Goal: Transaction & Acquisition: Purchase product/service

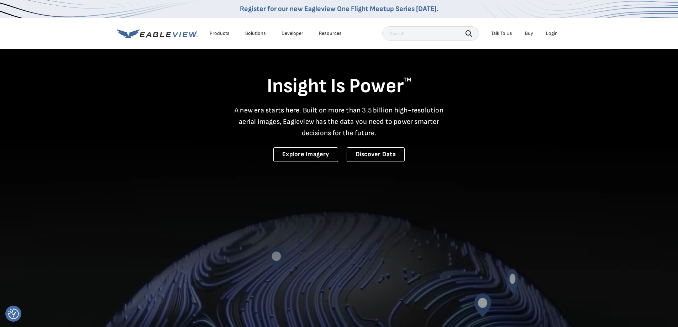
click at [554, 33] on div "Login" at bounding box center [552, 33] width 12 height 6
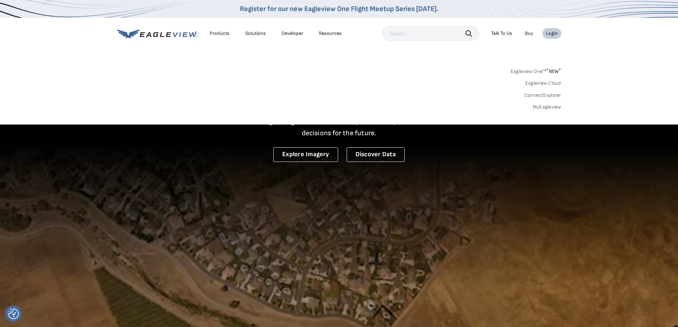
click at [547, 106] on link "MyEagleview" at bounding box center [547, 107] width 28 height 6
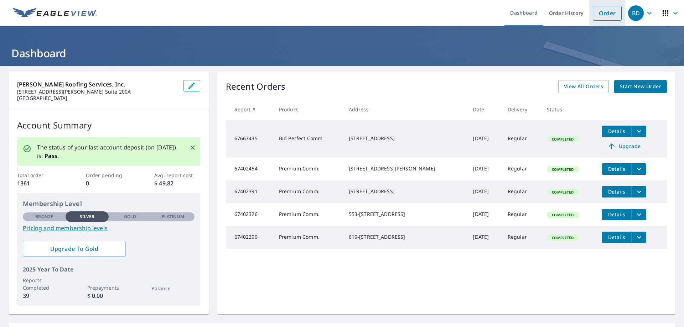
click at [597, 14] on link "Order" at bounding box center [606, 13] width 29 height 15
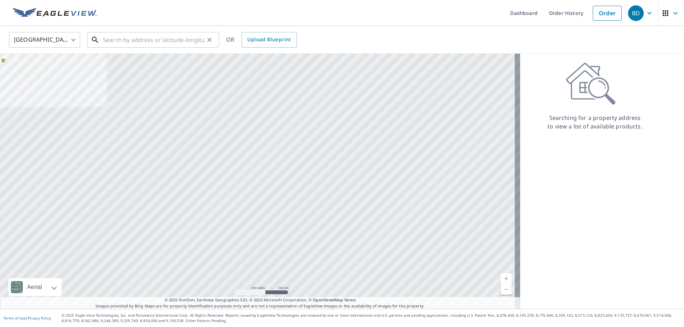
click at [143, 36] on input "text" at bounding box center [153, 40] width 101 height 20
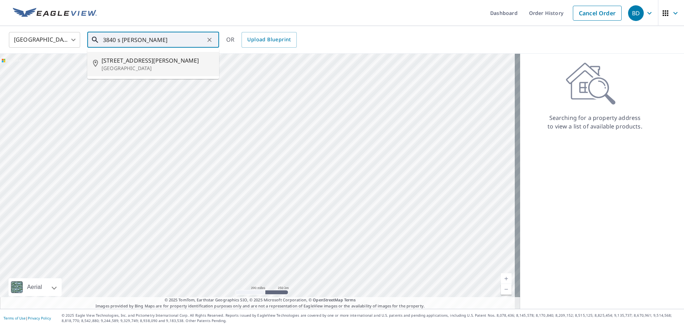
click at [138, 70] on p "Sarasota, FL 34239" at bounding box center [157, 68] width 112 height 7
type input "3840 S Tuttle Ave Sarasota, FL 34239"
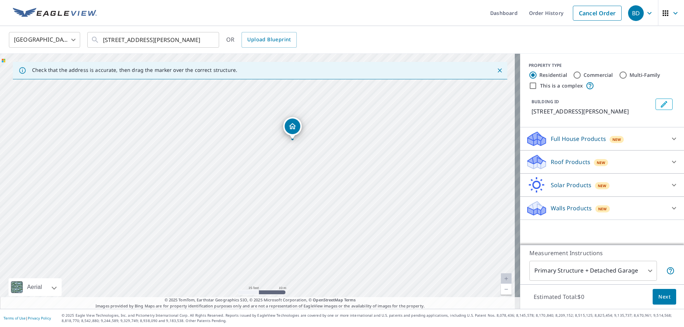
drag, startPoint x: 267, startPoint y: 170, endPoint x: 344, endPoint y: 184, distance: 77.8
click at [344, 184] on div "3840 S Tuttle Ave Sarasota, FL 34239" at bounding box center [260, 181] width 520 height 255
drag, startPoint x: 298, startPoint y: 124, endPoint x: 253, endPoint y: 125, distance: 44.9
click at [642, 273] on body "BD BD Dashboard Order History Cancel Order BD United States US ​ 3840 S Tuttle …" at bounding box center [342, 163] width 684 height 327
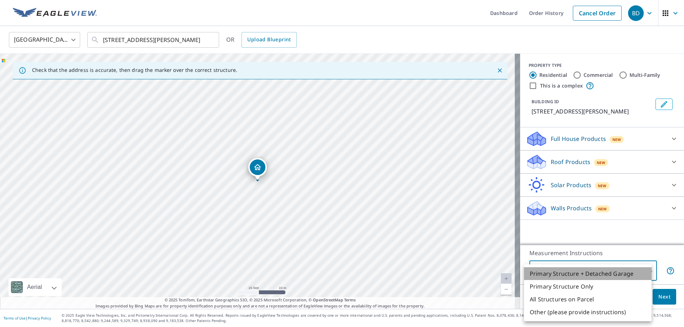
click at [642, 273] on li "Primary Structure + Detached Garage" at bounding box center [587, 273] width 127 height 13
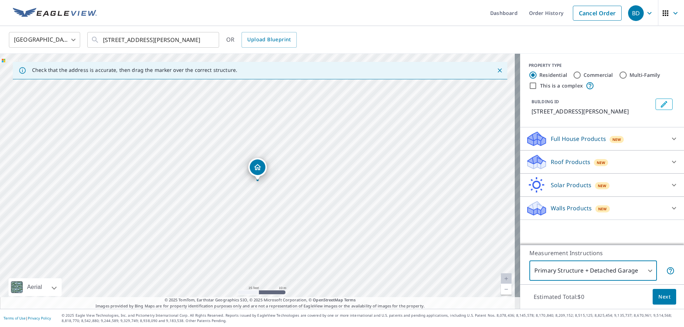
click at [669, 138] on icon at bounding box center [673, 139] width 9 height 9
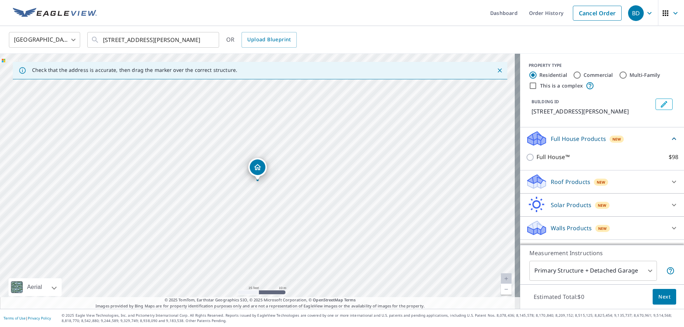
click at [669, 180] on icon at bounding box center [673, 182] width 9 height 9
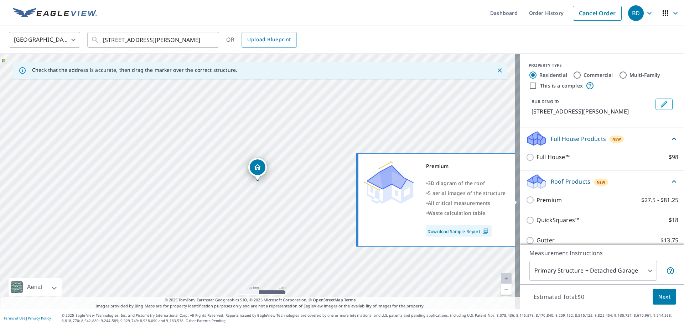
click at [526, 200] on input "Premium $27.5 - $81.25" at bounding box center [530, 200] width 11 height 9
checkbox input "true"
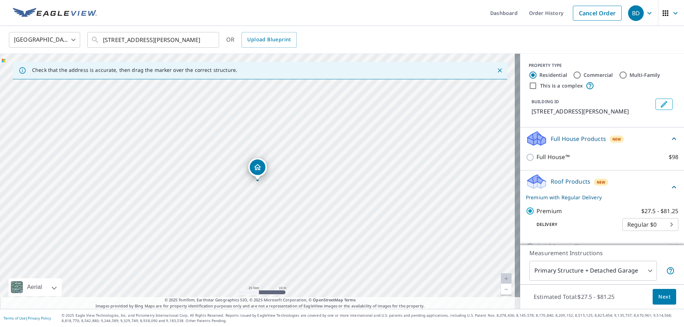
click at [663, 297] on span "Next" at bounding box center [664, 297] width 12 height 9
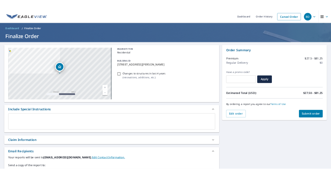
scroll to position [71, 0]
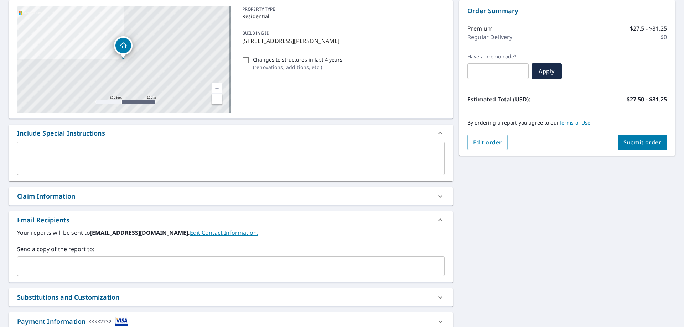
click at [78, 260] on div "​" at bounding box center [230, 266] width 427 height 20
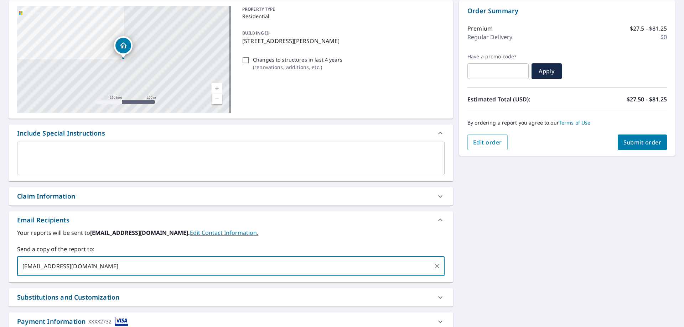
type input "ipereira@martinroofingservicesfl.com"
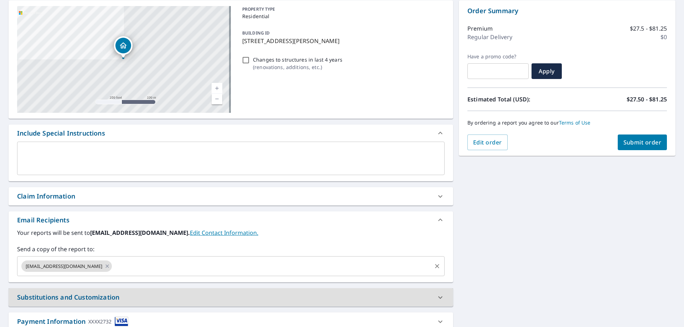
click at [131, 268] on input "text" at bounding box center [272, 267] width 318 height 14
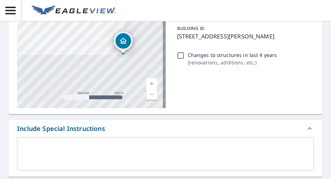
click at [283, 93] on div "PROPERTY TYPE Residential BUILDING ID 3840 S Tuttle Ave, Sarasota, FL, 34239 Ch…" at bounding box center [244, 54] width 140 height 107
checkbox input "true"
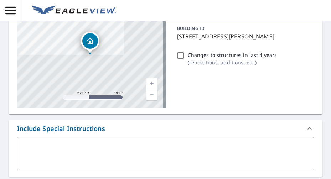
click at [73, 145] on div "x ​" at bounding box center [165, 153] width 297 height 33
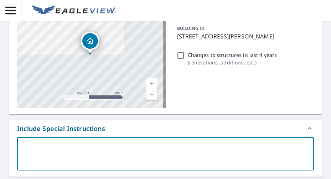
scroll to position [214, 0]
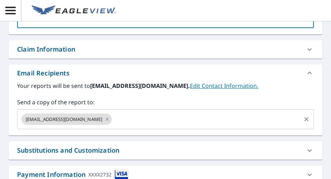
click at [148, 122] on input "text" at bounding box center [206, 119] width 187 height 14
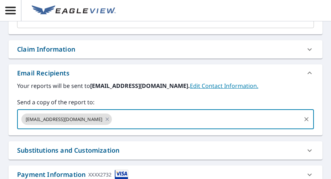
paste input "mtrobaugh@martinroofingservicesfl.com"
type input "mtrobaugh@martinroofingservicesfl.com"
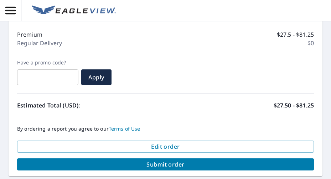
scroll to position [459, 0]
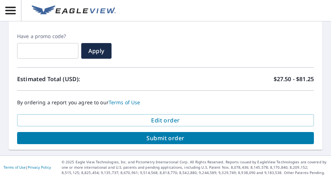
click at [180, 135] on span "Submit order" at bounding box center [165, 138] width 285 height 8
checkbox input "true"
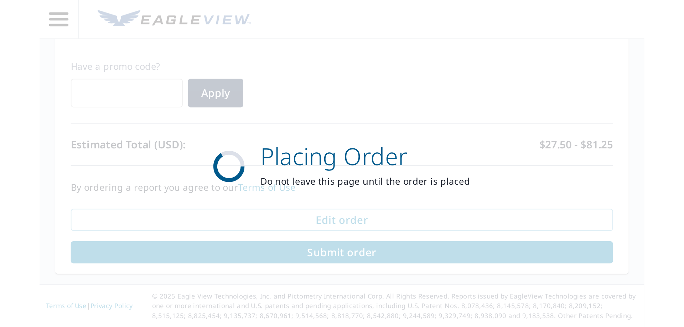
scroll to position [68, 0]
